Goal: Browse casually: Explore the website without a specific task or goal

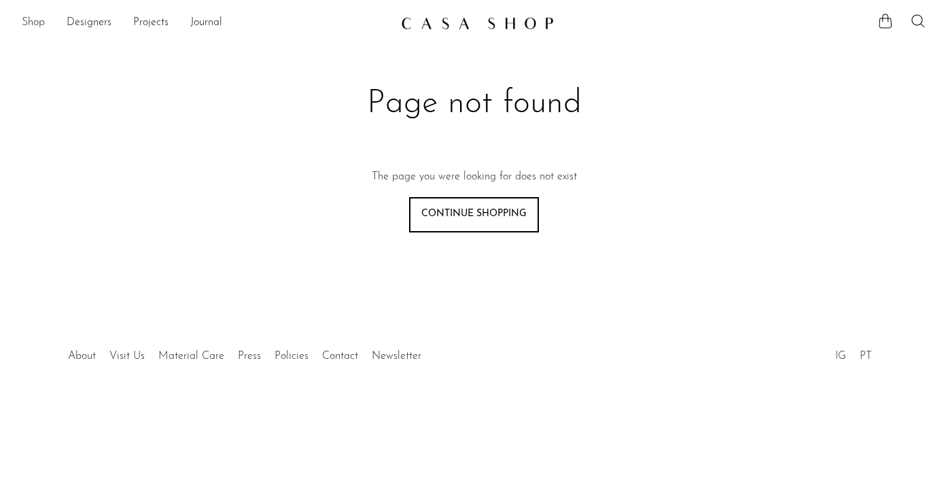
click at [27, 20] on link "Shop" at bounding box center [33, 23] width 23 height 18
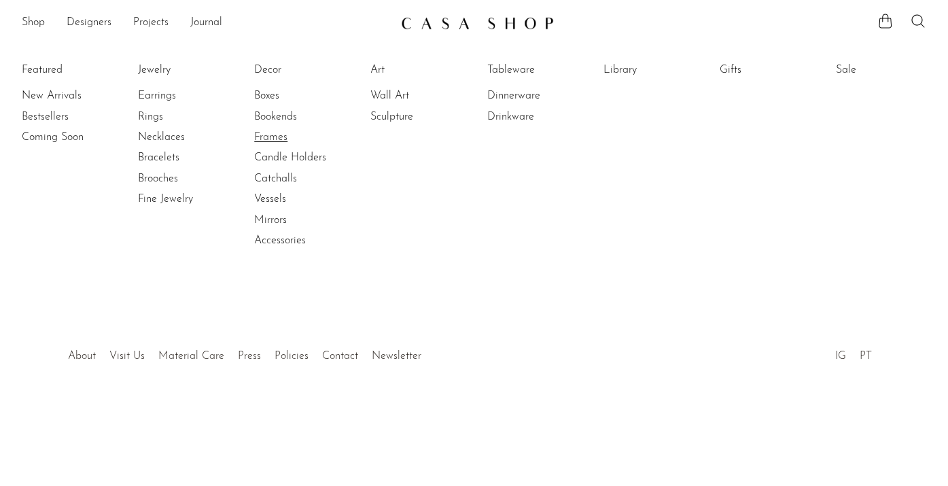
click at [269, 140] on link "Frames" at bounding box center [305, 137] width 102 height 15
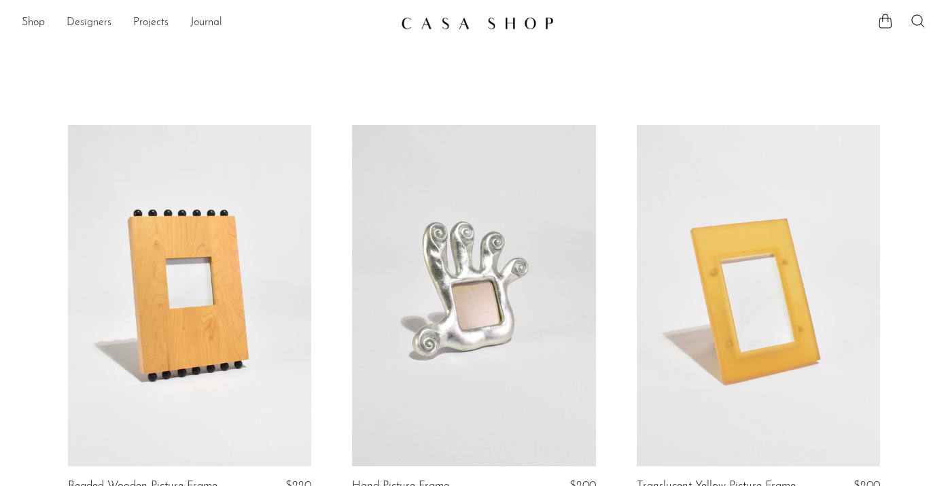
click at [74, 18] on link "Designers" at bounding box center [89, 23] width 45 height 18
click at [27, 19] on link "Shop" at bounding box center [33, 23] width 23 height 18
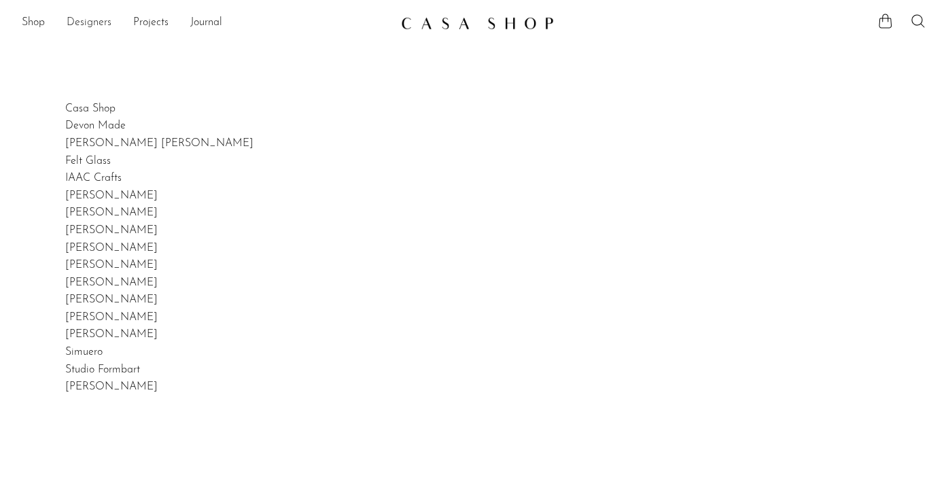
click at [101, 17] on link "Designers" at bounding box center [89, 23] width 45 height 18
click at [22, 17] on link "Shop" at bounding box center [33, 23] width 23 height 18
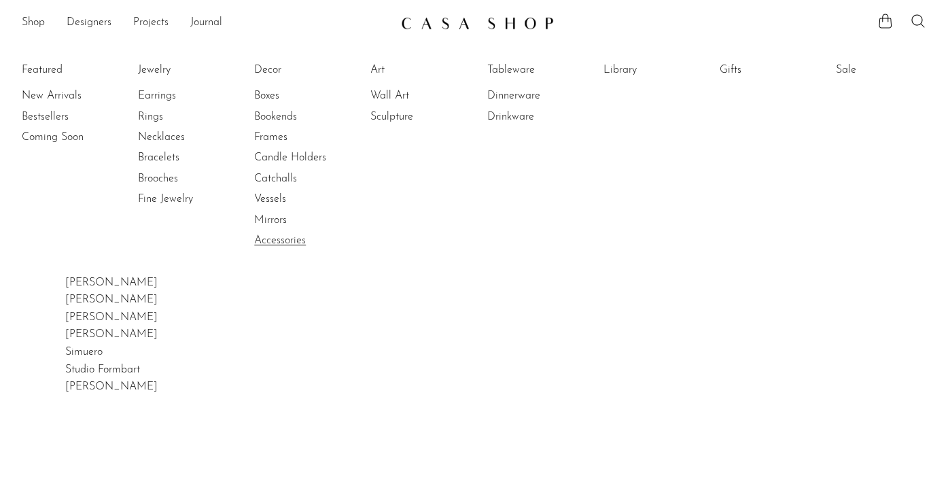
click at [281, 238] on link "Accessories" at bounding box center [305, 240] width 102 height 15
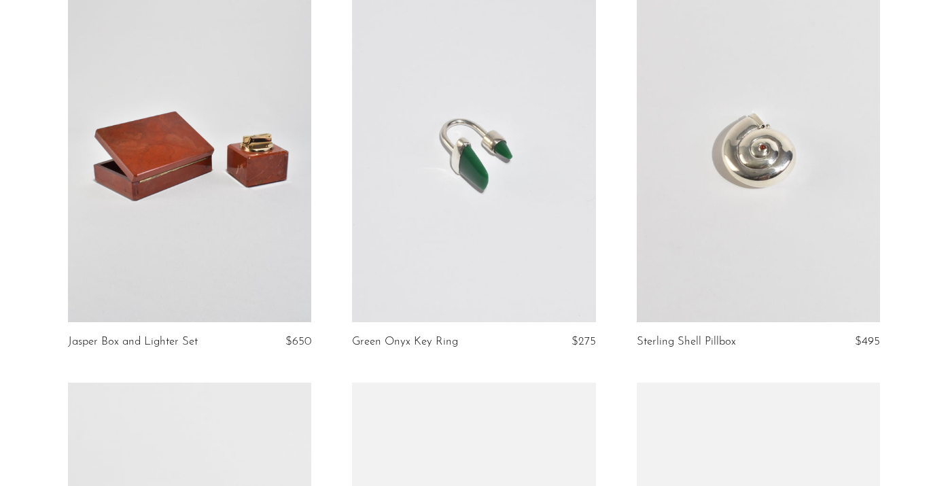
scroll to position [1838, 0]
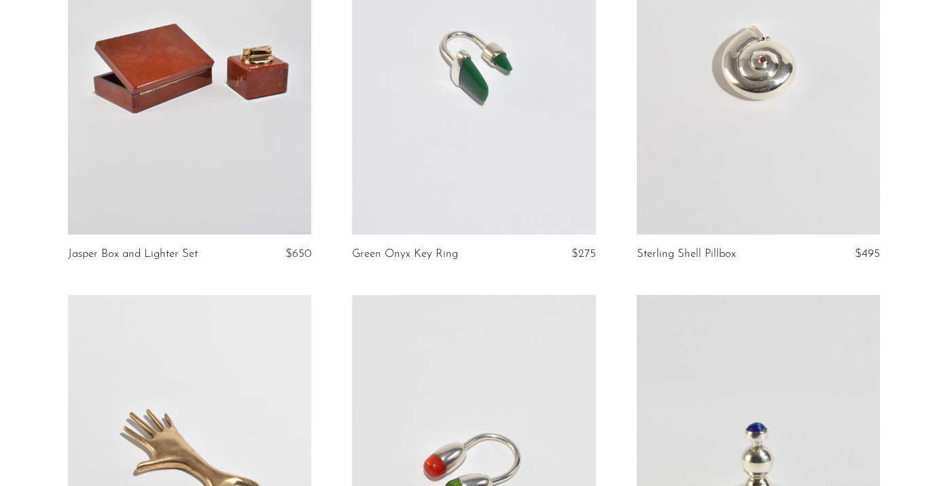
click at [523, 133] on link at bounding box center [473, 63] width 243 height 341
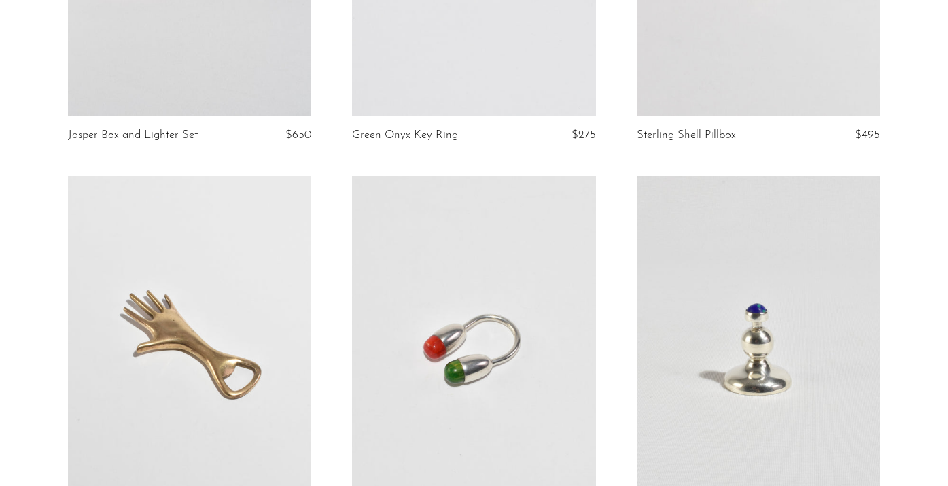
scroll to position [2114, 0]
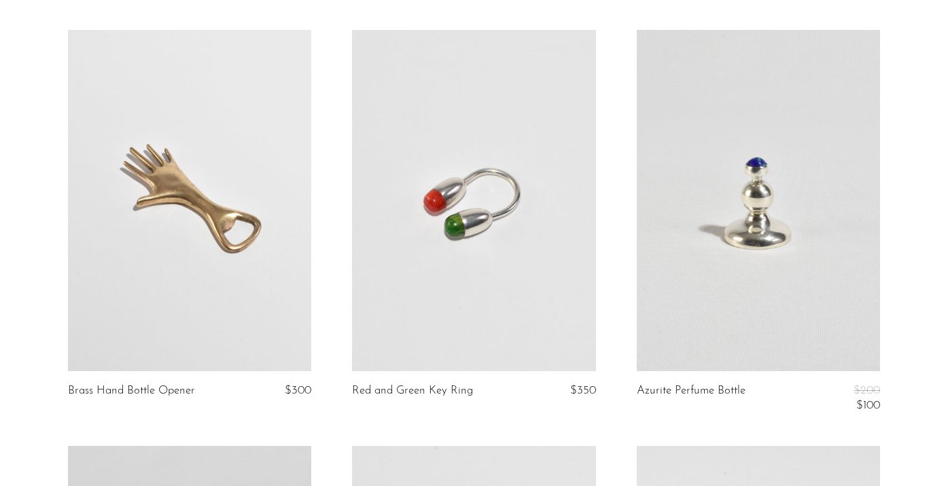
click at [520, 226] on link at bounding box center [473, 200] width 243 height 341
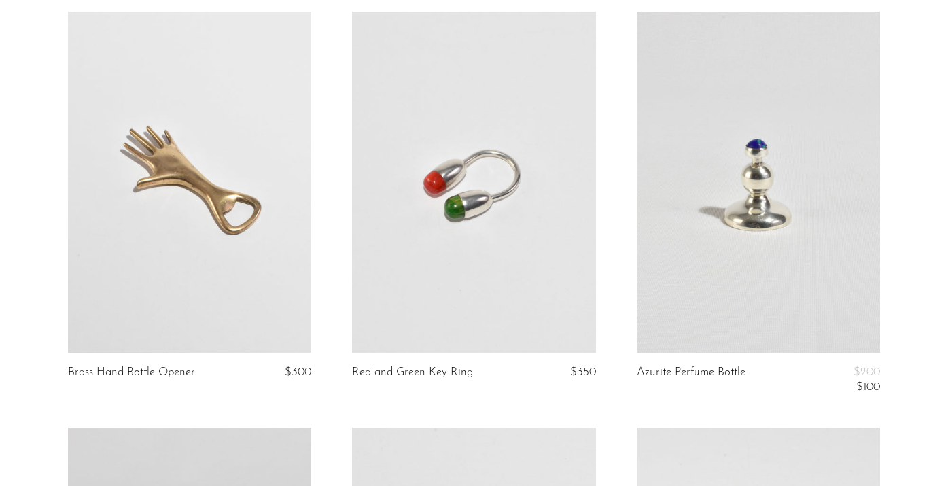
click at [208, 157] on link at bounding box center [189, 182] width 243 height 341
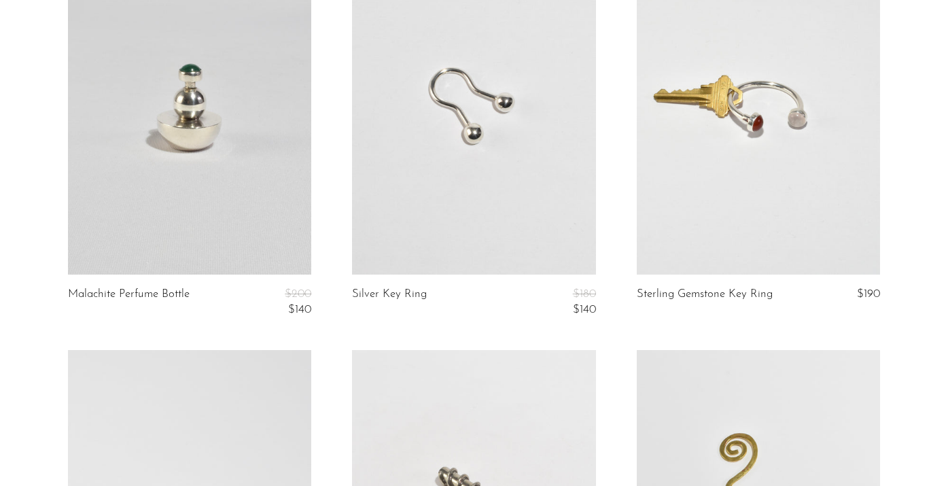
click at [787, 137] on link at bounding box center [758, 103] width 243 height 341
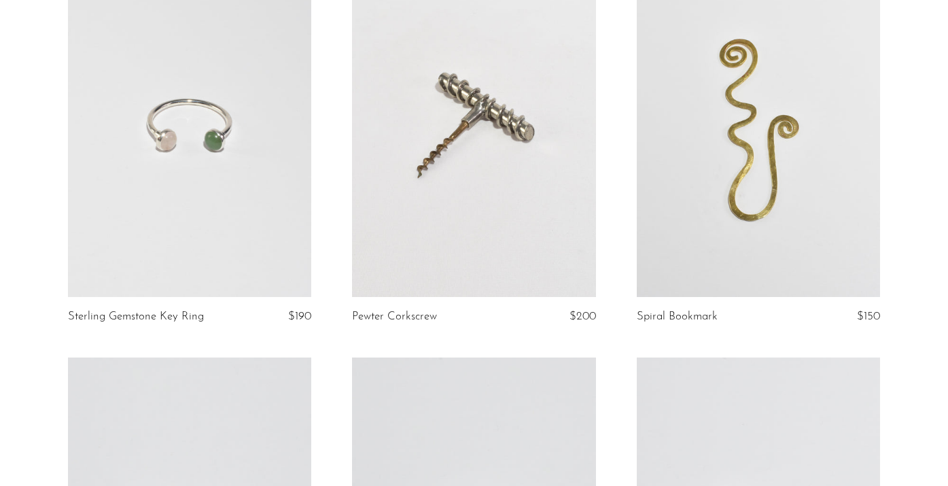
click at [703, 205] on link at bounding box center [758, 126] width 243 height 341
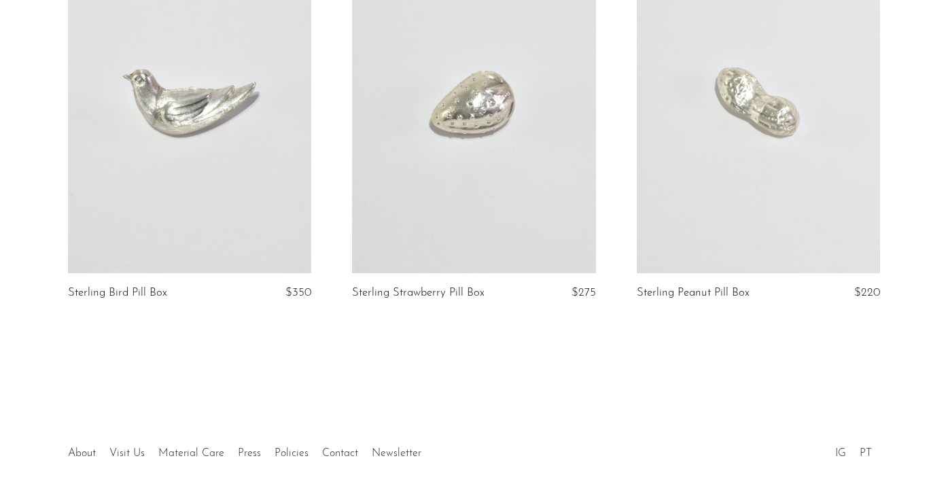
scroll to position [3456, 0]
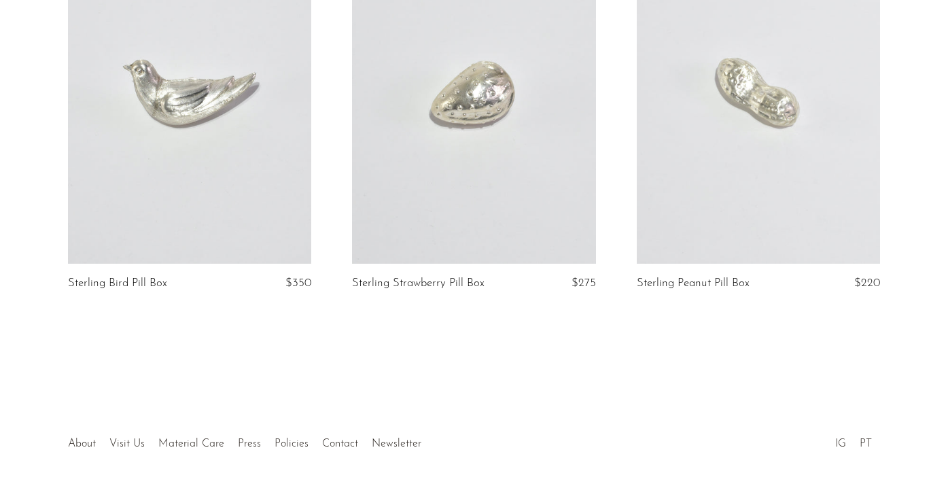
click at [701, 190] on link at bounding box center [758, 93] width 243 height 341
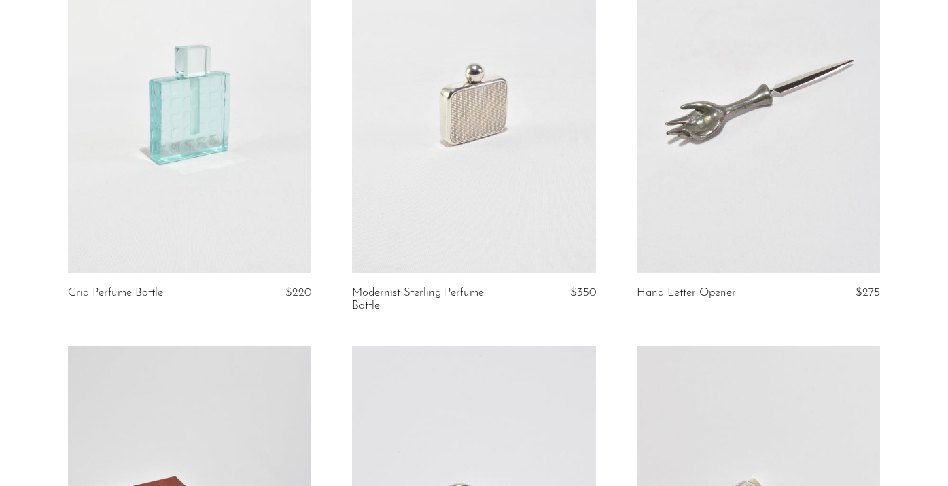
scroll to position [1193, 0]
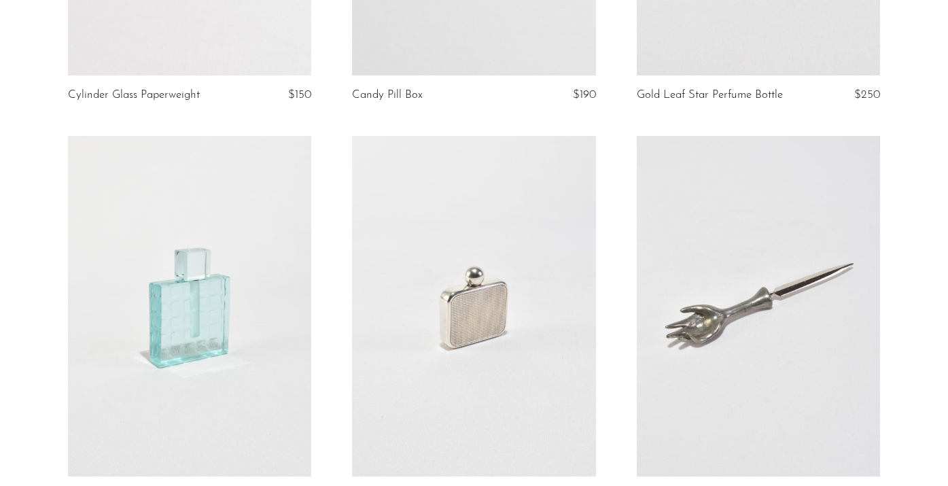
click at [483, 275] on link at bounding box center [473, 306] width 243 height 341
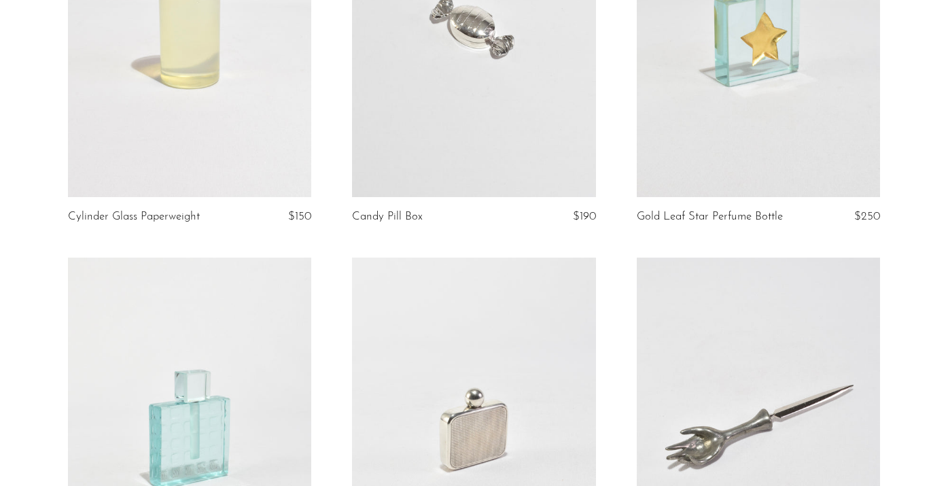
click at [216, 339] on link at bounding box center [189, 428] width 243 height 341
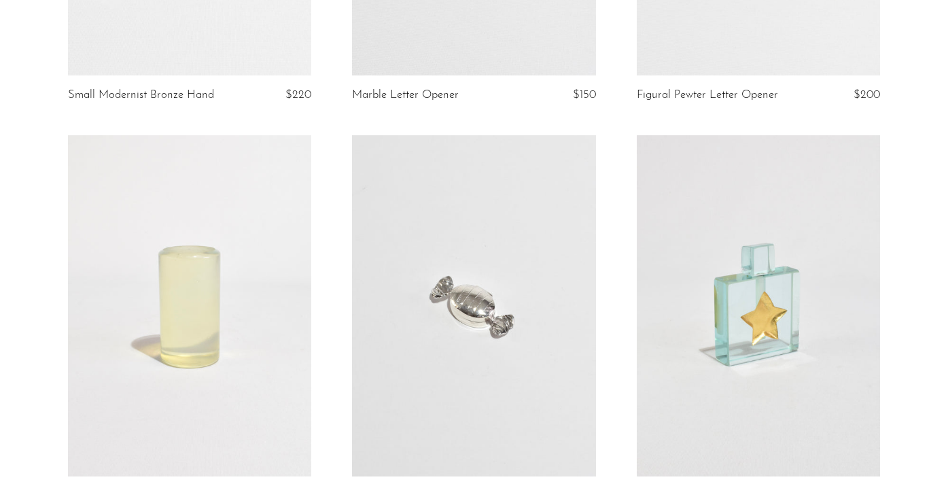
click at [455, 232] on link at bounding box center [473, 305] width 243 height 341
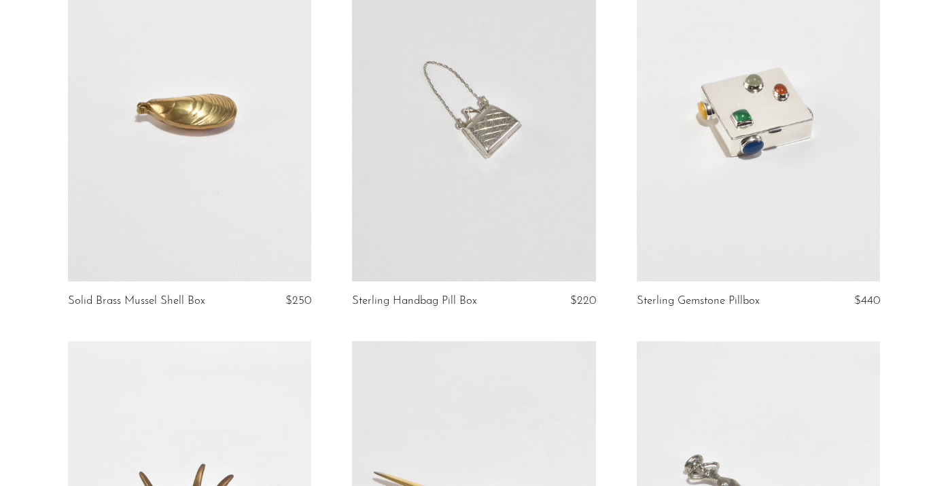
scroll to position [63, 0]
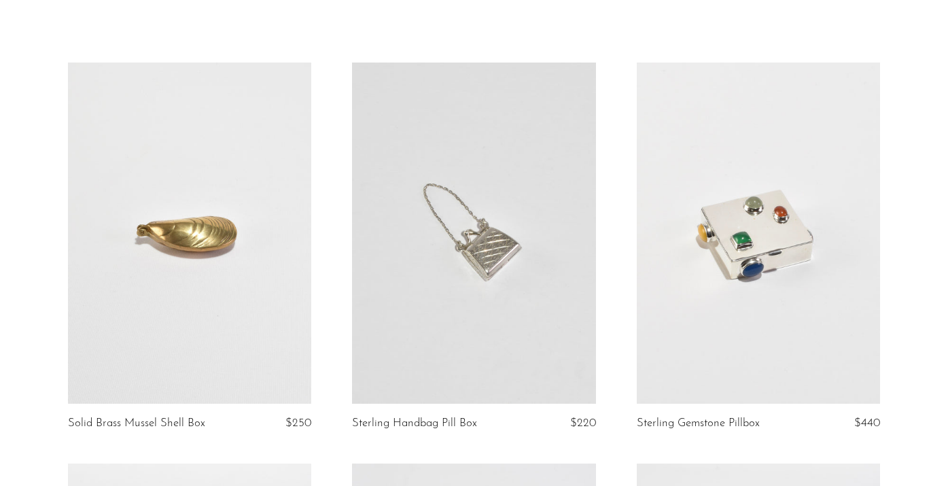
click at [674, 255] on link at bounding box center [758, 233] width 243 height 341
click at [237, 213] on link at bounding box center [189, 233] width 243 height 341
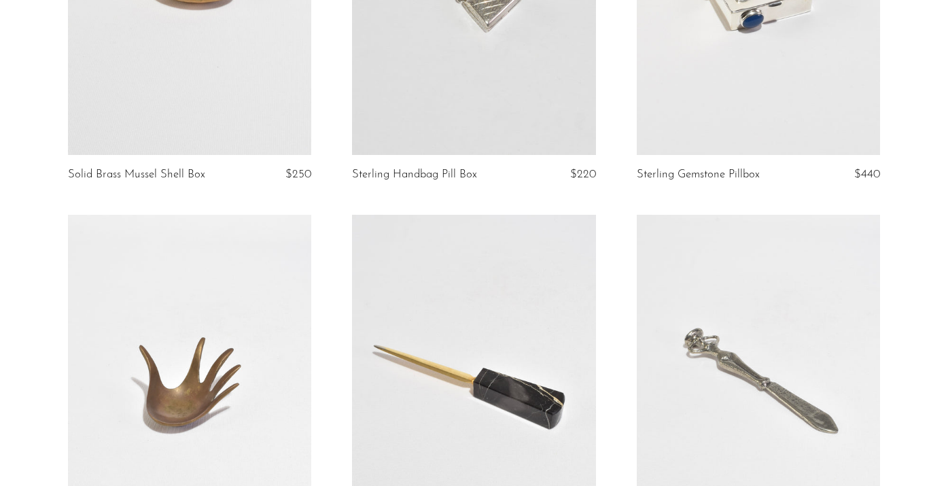
scroll to position [14, 0]
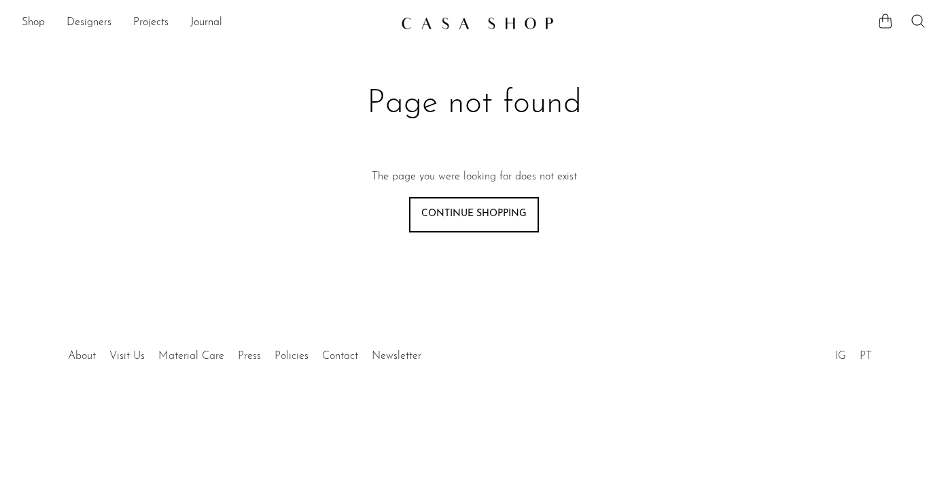
click at [48, 18] on ul "Shop Featured New Arrivals Bestsellers Coming Soon Jewelry Jewelry All Earrings…" at bounding box center [206, 23] width 369 height 23
click at [33, 27] on link "Shop" at bounding box center [33, 23] width 23 height 18
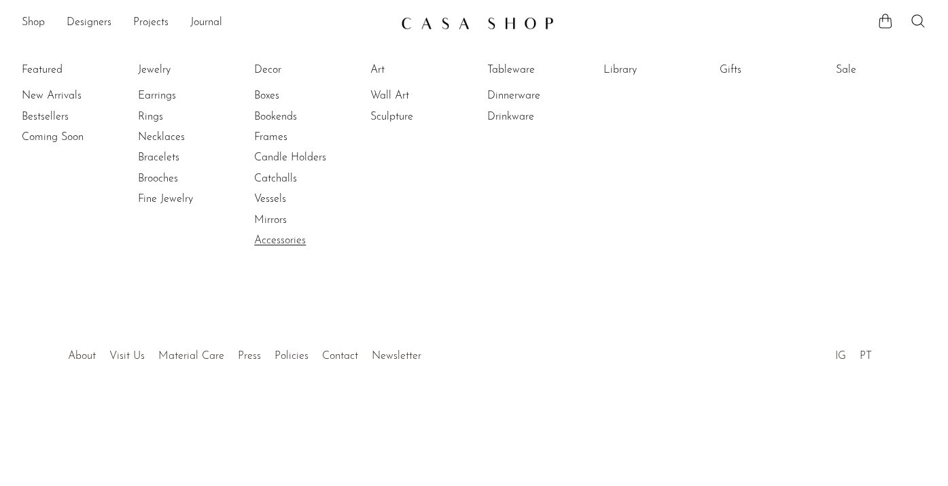
click at [284, 245] on link "Accessories" at bounding box center [305, 240] width 102 height 15
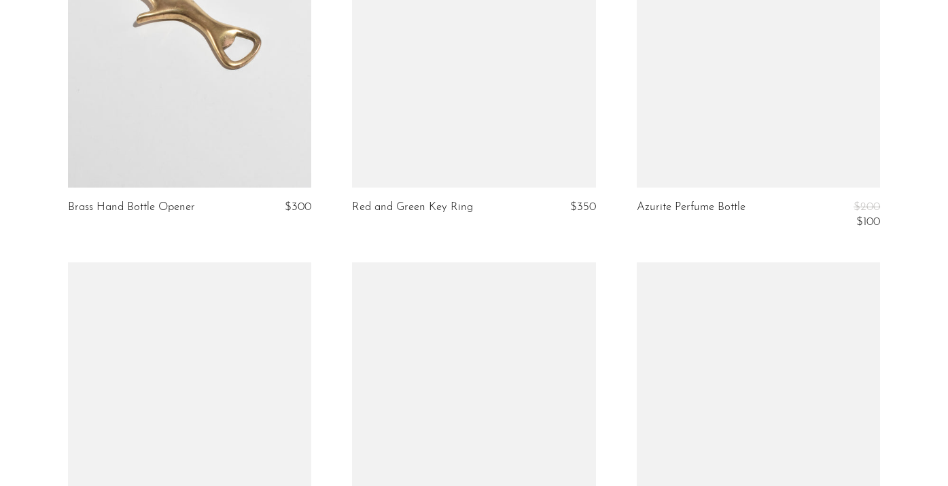
scroll to position [2228, 0]
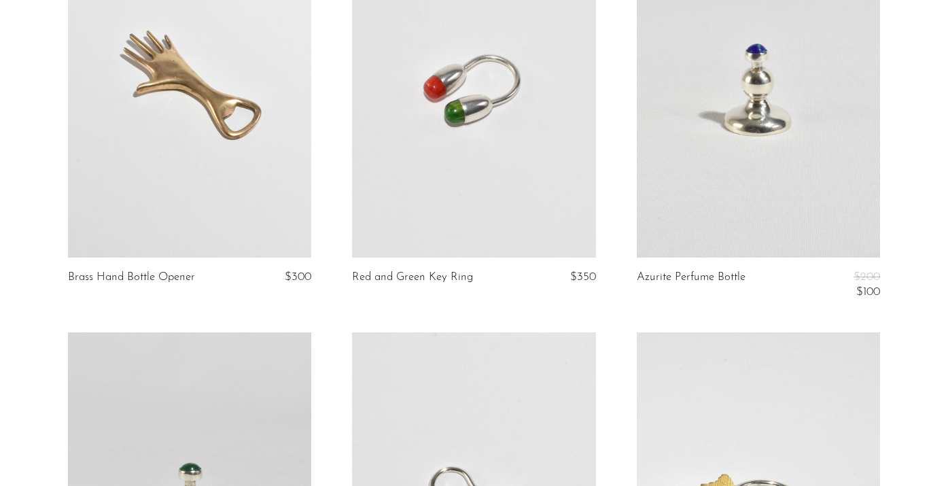
click at [439, 156] on link at bounding box center [473, 86] width 243 height 341
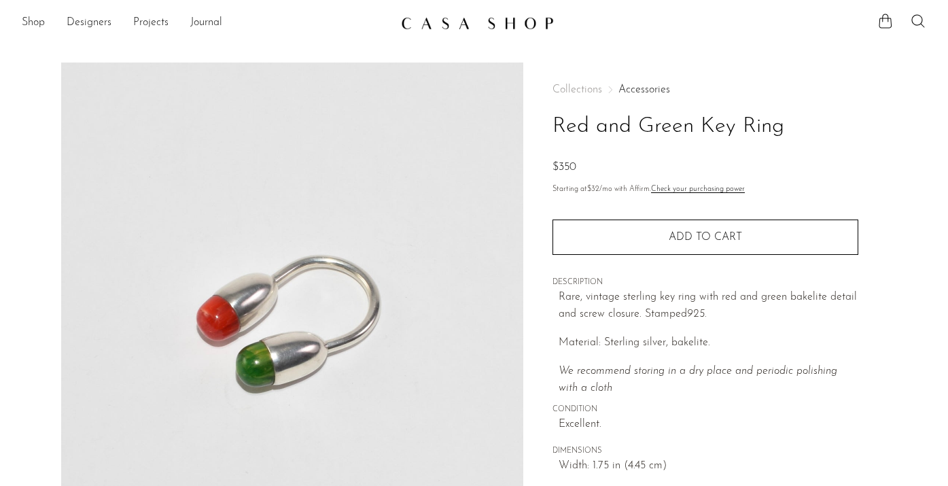
click at [633, 87] on link "Accessories" at bounding box center [645, 89] width 52 height 11
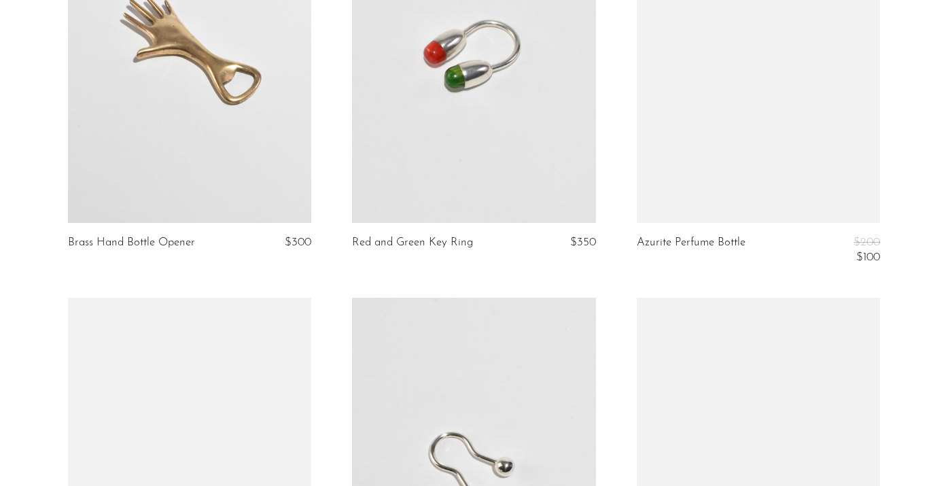
scroll to position [2276, 0]
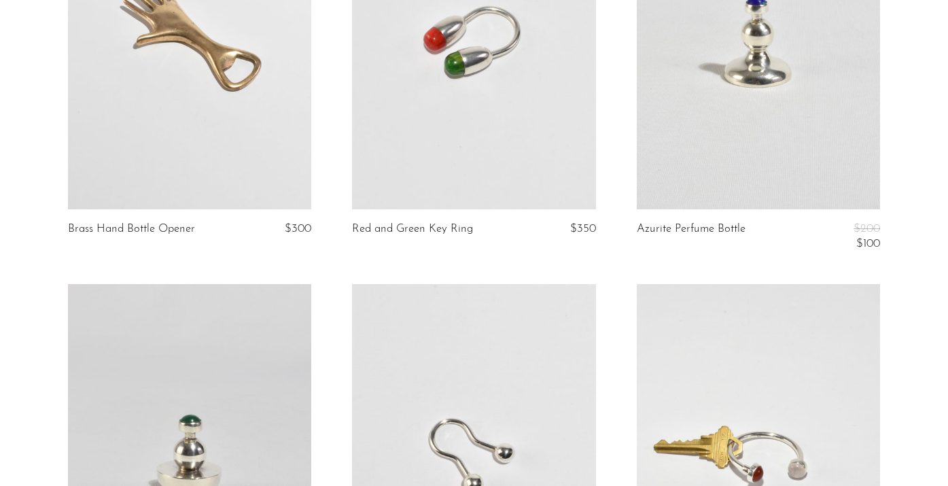
click at [162, 75] on link at bounding box center [189, 38] width 243 height 341
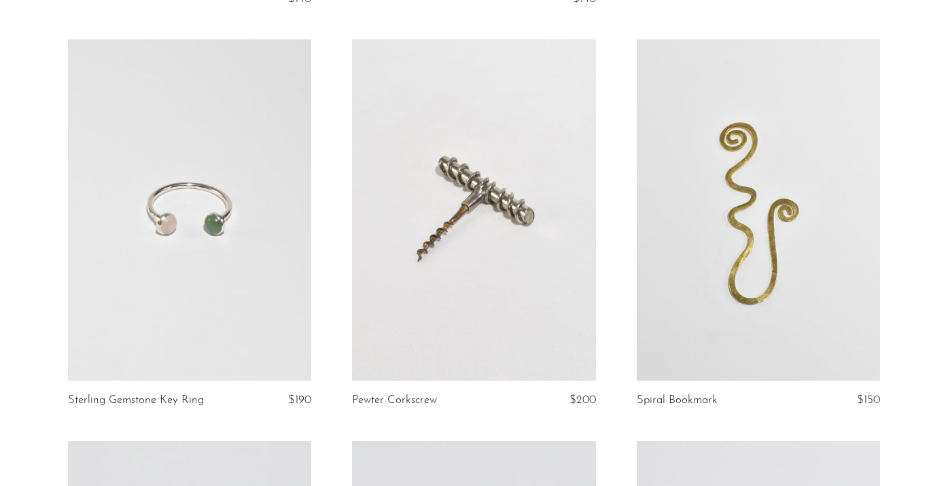
scroll to position [2947, 0]
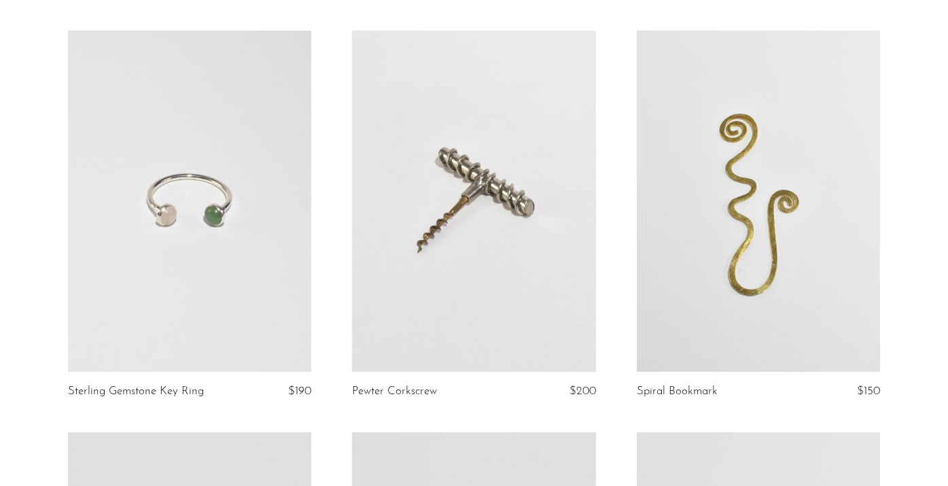
click at [785, 273] on link at bounding box center [758, 201] width 243 height 341
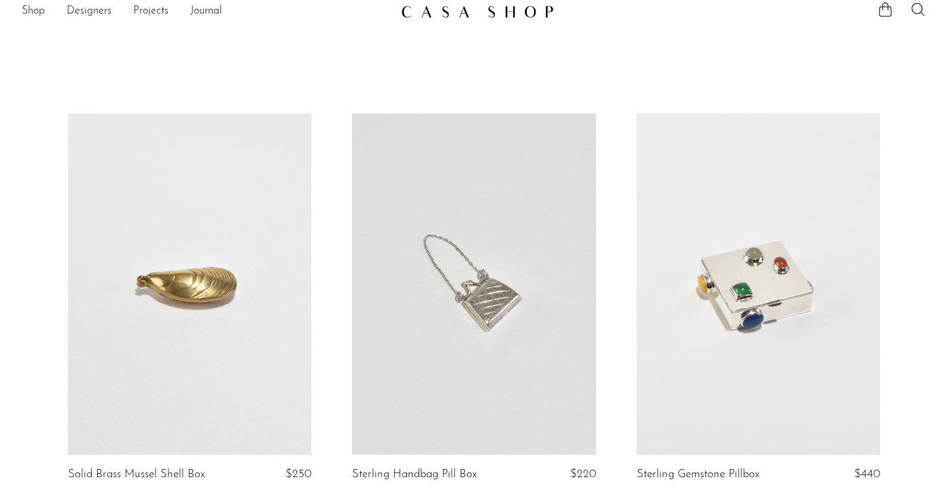
scroll to position [50, 0]
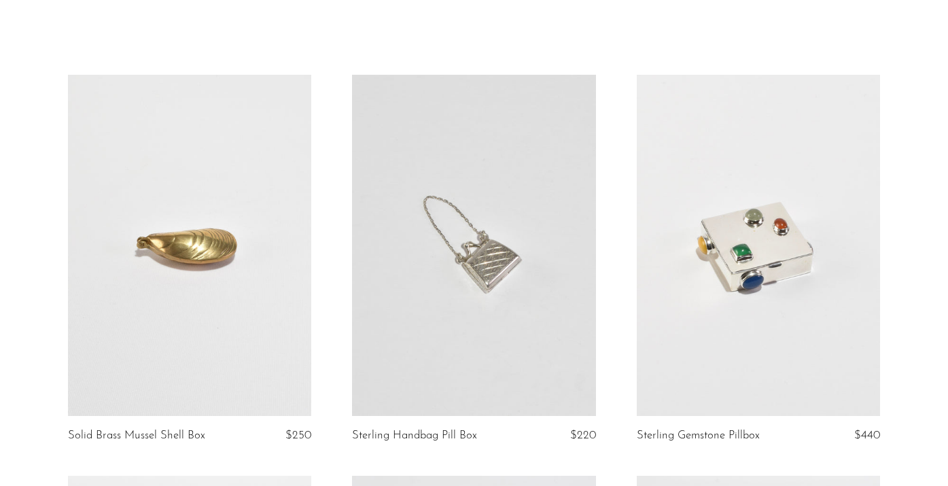
click at [698, 217] on link at bounding box center [758, 245] width 243 height 341
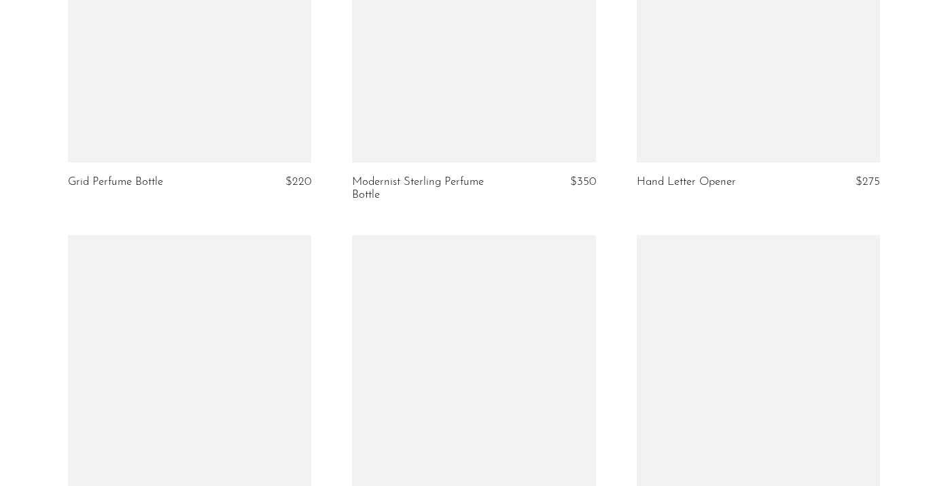
scroll to position [1526, 0]
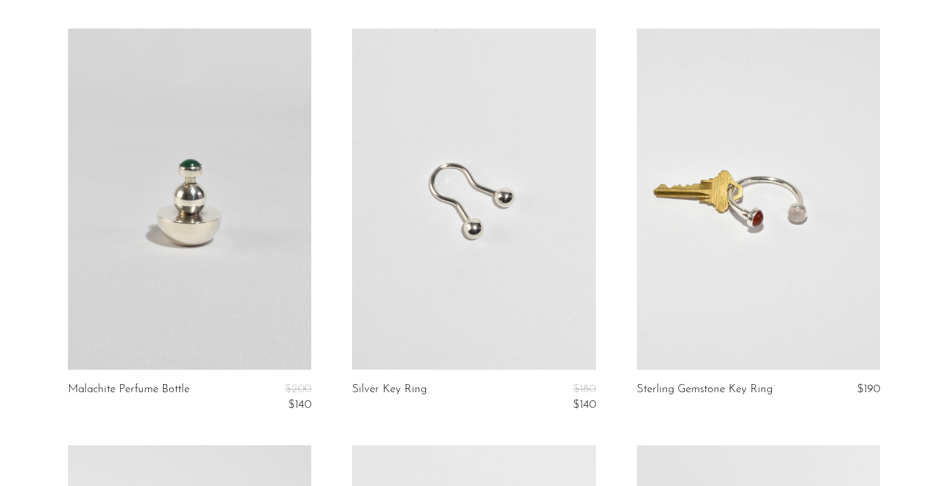
scroll to position [2758, 0]
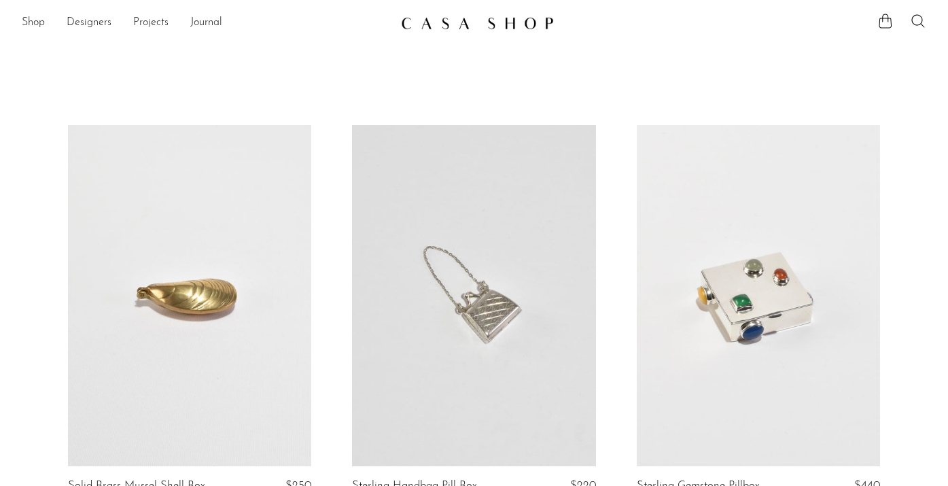
click at [214, 243] on link at bounding box center [189, 295] width 243 height 341
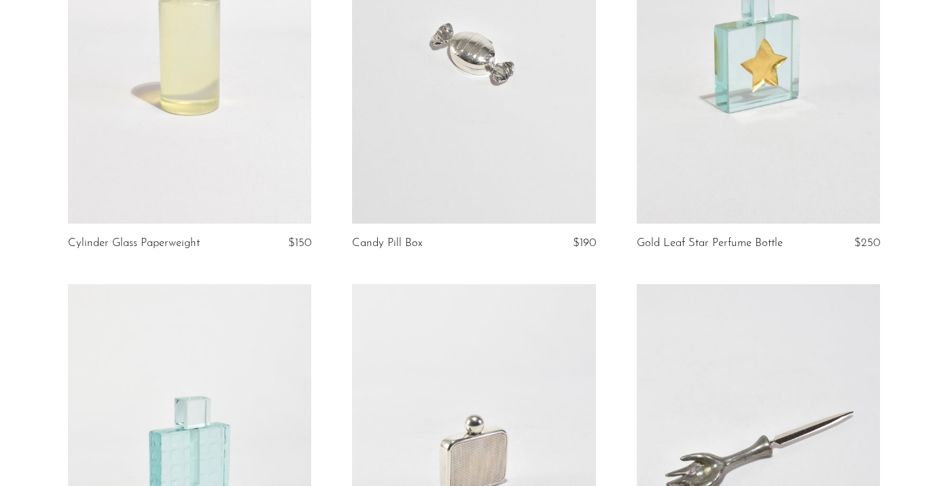
click at [434, 160] on link at bounding box center [473, 52] width 243 height 341
